Goal: Transaction & Acquisition: Purchase product/service

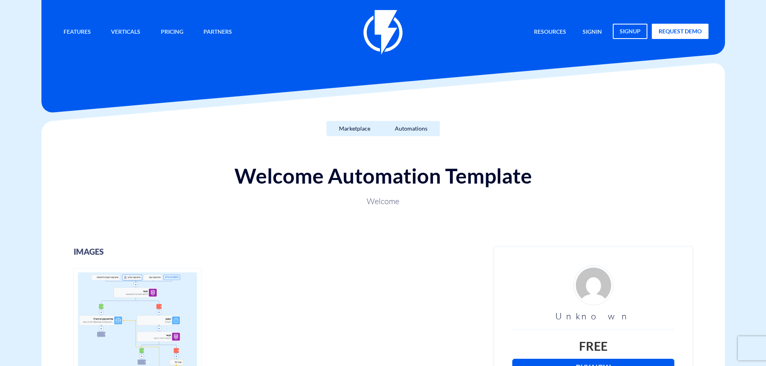
scroll to position [201, 0]
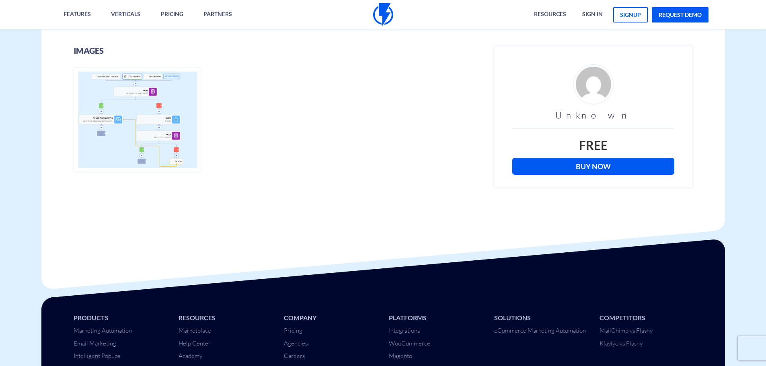
click at [623, 166] on link "Buy Now" at bounding box center [593, 166] width 162 height 17
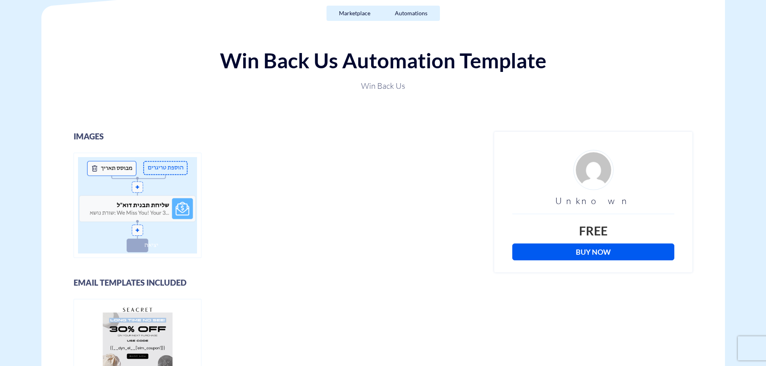
scroll to position [121, 0]
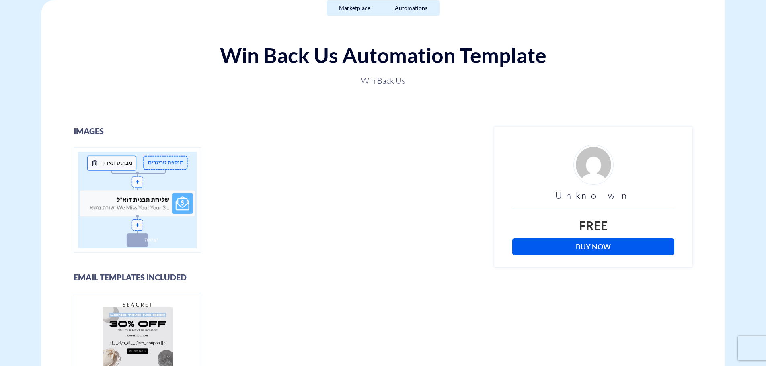
click at [587, 242] on link "Buy Now" at bounding box center [593, 246] width 162 height 17
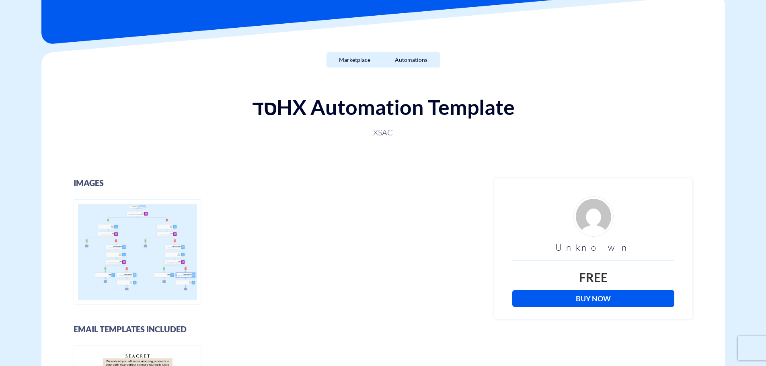
scroll to position [80, 0]
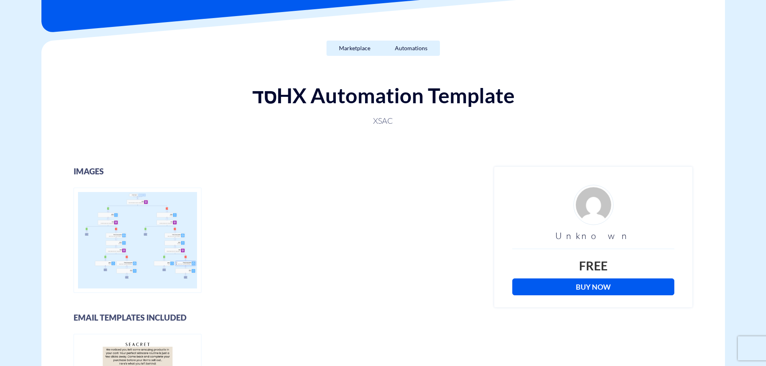
click at [567, 287] on link "Buy Now" at bounding box center [593, 287] width 162 height 17
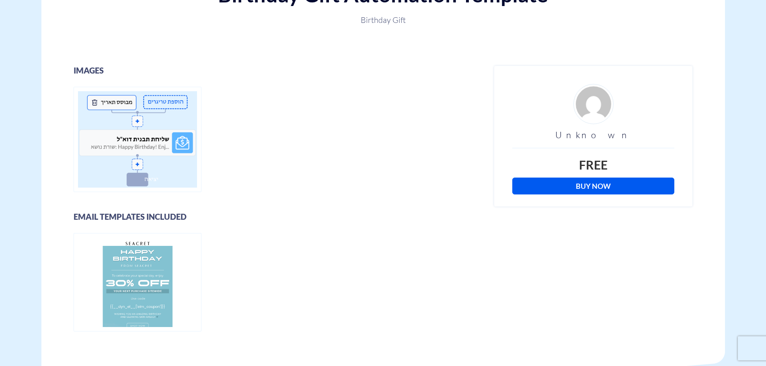
scroll to position [241, 0]
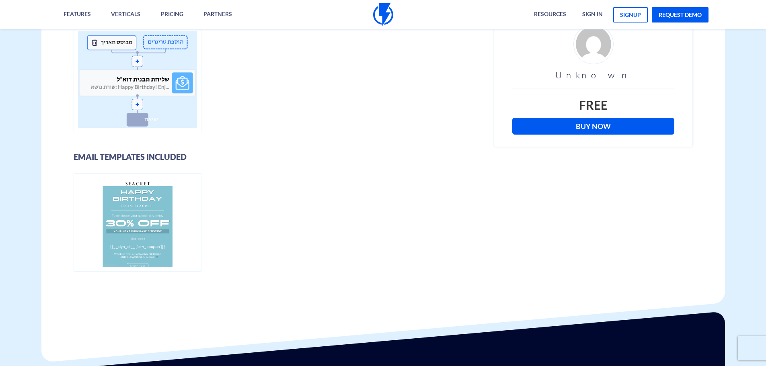
click at [620, 128] on link "Buy Now" at bounding box center [593, 126] width 162 height 17
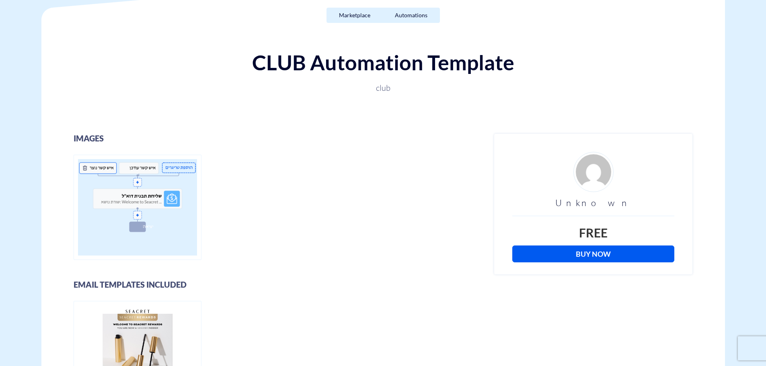
scroll to position [121, 0]
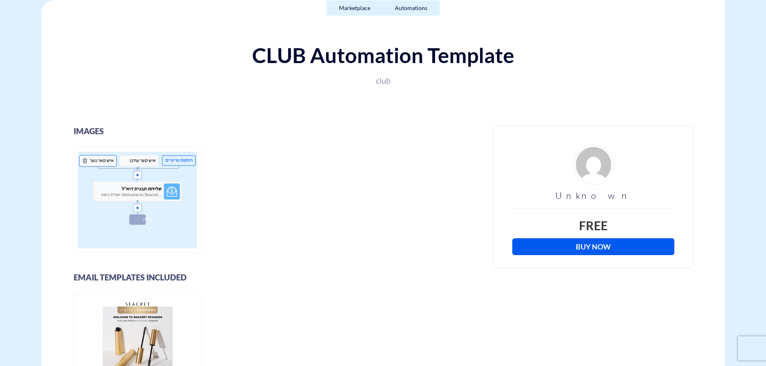
click at [610, 245] on link "Buy Now" at bounding box center [593, 246] width 162 height 17
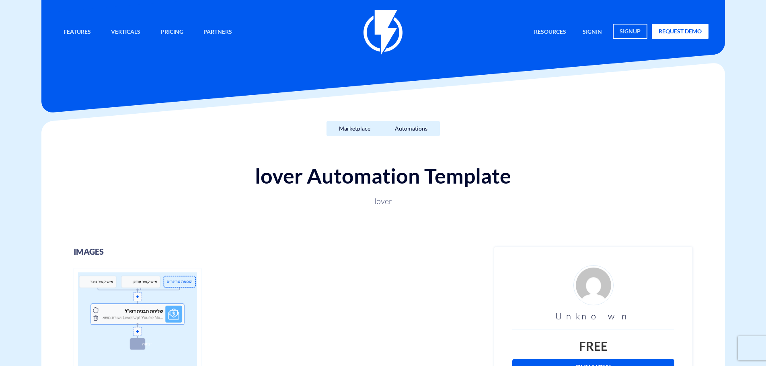
scroll to position [201, 0]
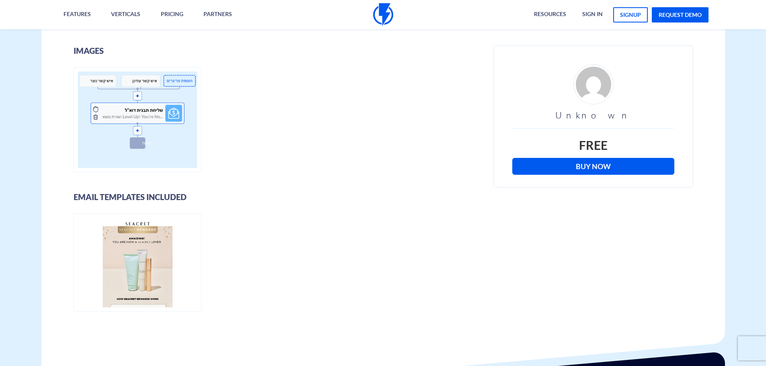
click at [576, 167] on link "Buy Now" at bounding box center [593, 166] width 162 height 17
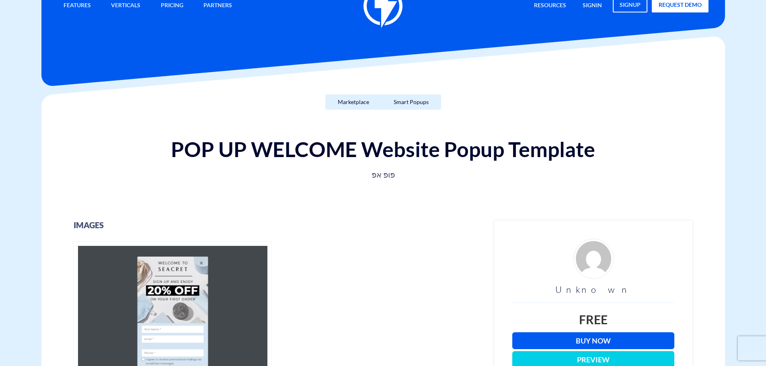
scroll to position [121, 0]
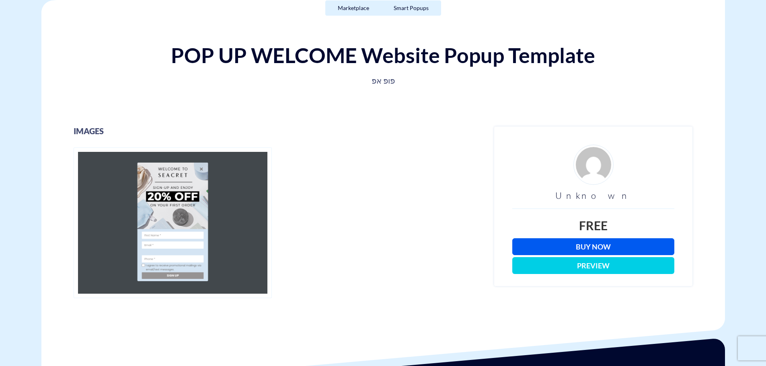
click at [598, 248] on link "Buy Now" at bounding box center [593, 246] width 162 height 17
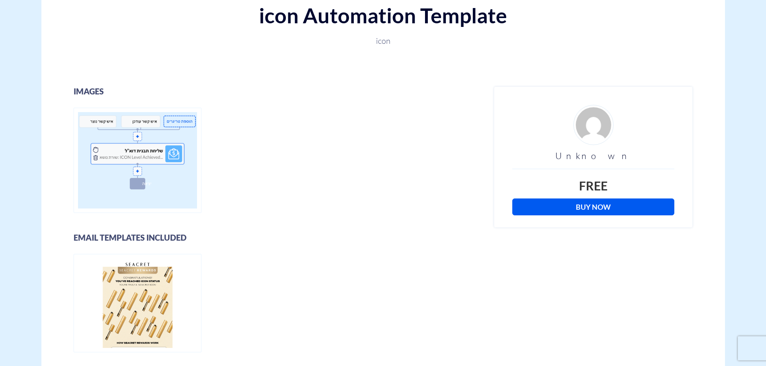
scroll to position [161, 0]
click at [610, 206] on link "Buy Now" at bounding box center [593, 206] width 162 height 17
